Goal: Transaction & Acquisition: Purchase product/service

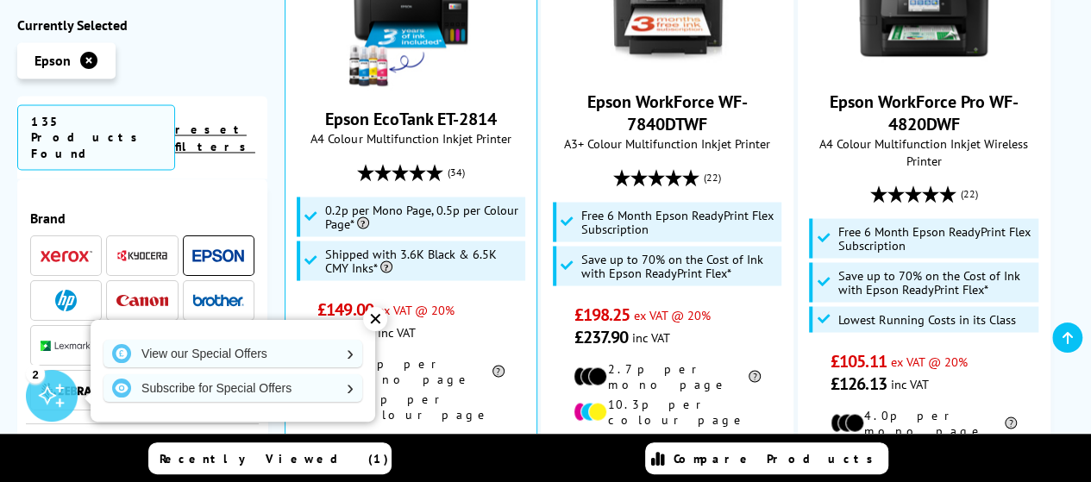
scroll to position [1494, 0]
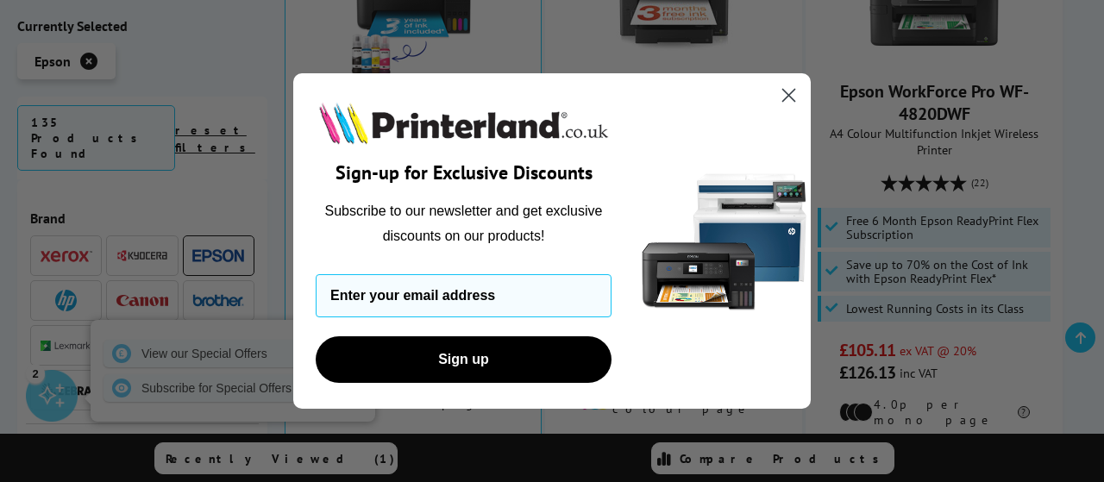
drag, startPoint x: 1097, startPoint y: 111, endPoint x: 1095, endPoint y: 122, distance: 11.5
click at [787, 94] on icon "Close dialog" at bounding box center [789, 96] width 12 height 12
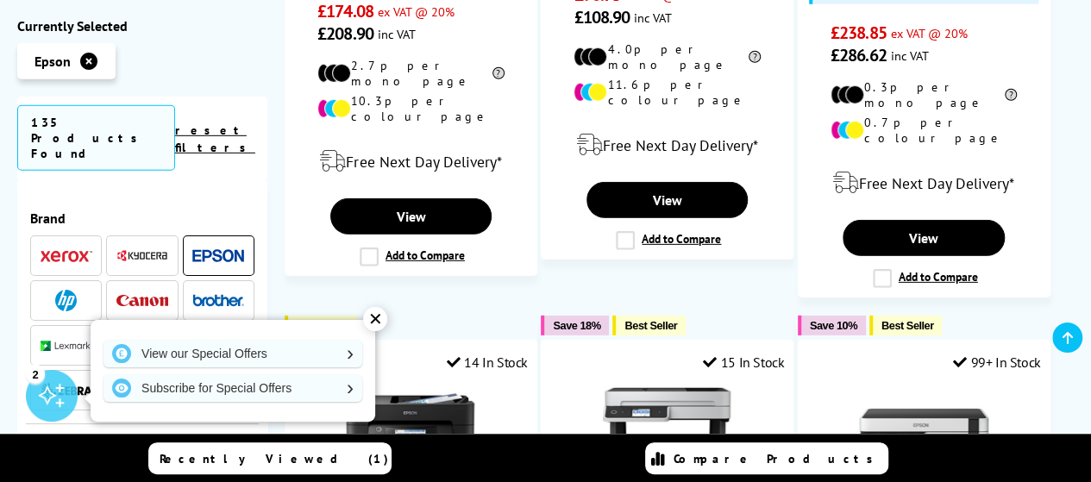
scroll to position [2647, 0]
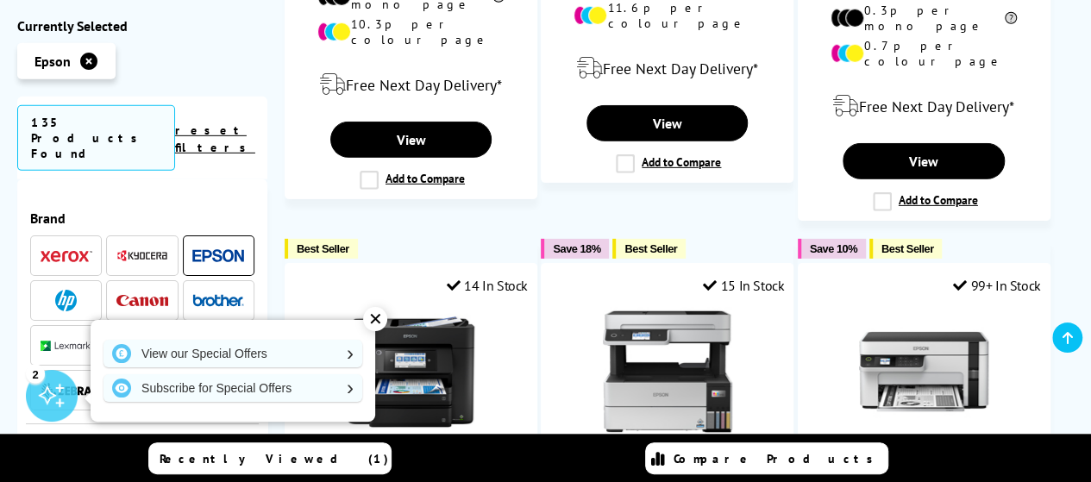
click at [379, 322] on div "✕" at bounding box center [375, 319] width 24 height 24
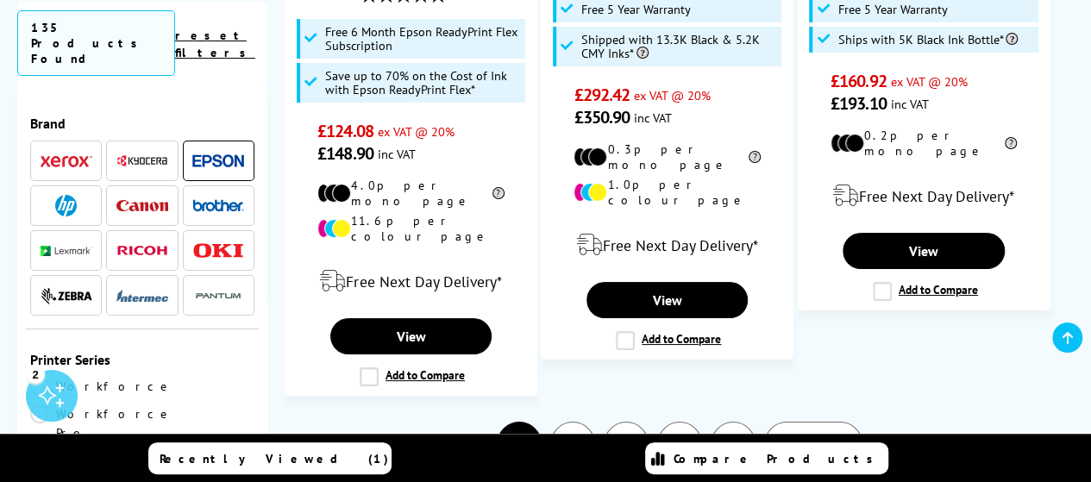
scroll to position [3223, 0]
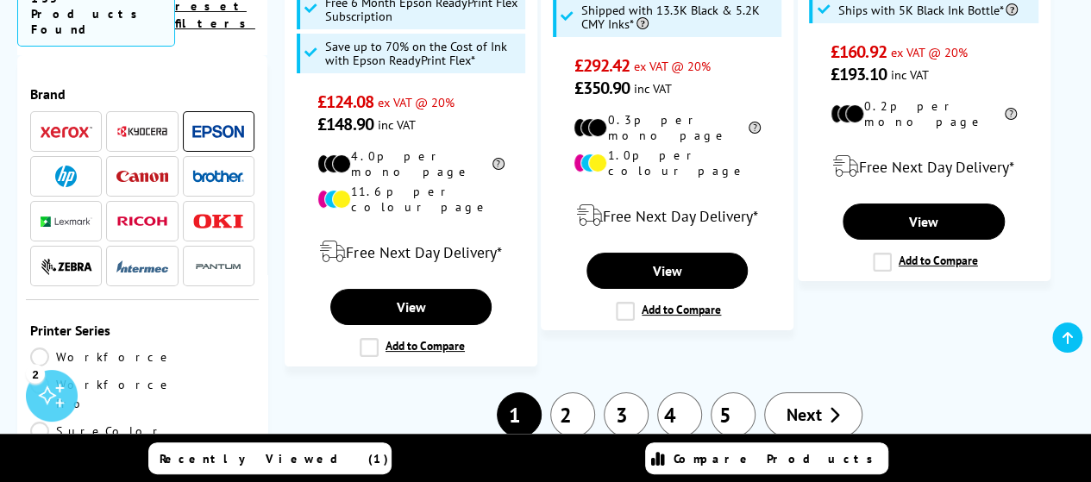
click at [585, 393] on link "2" at bounding box center [572, 415] width 45 height 45
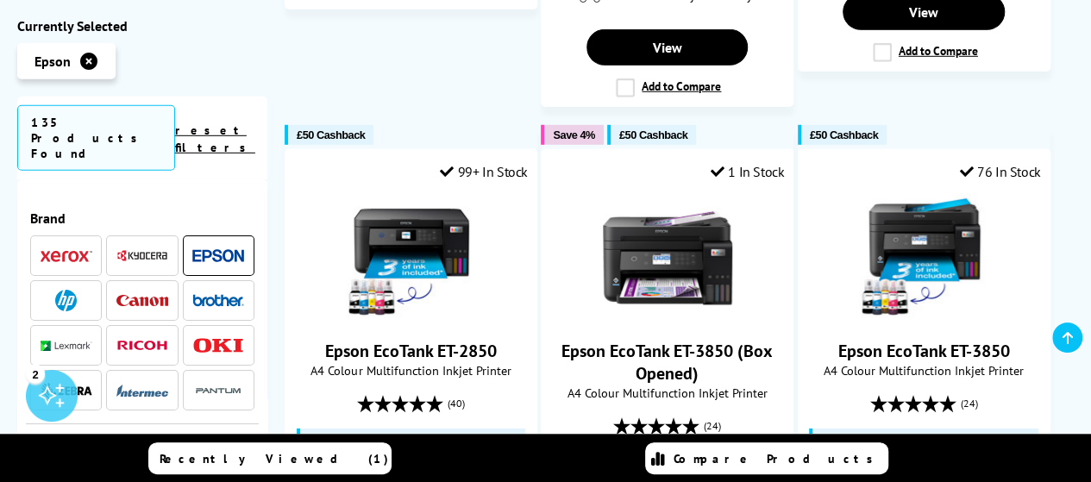
scroll to position [2565, 0]
